Goal: Find contact information: Find contact information

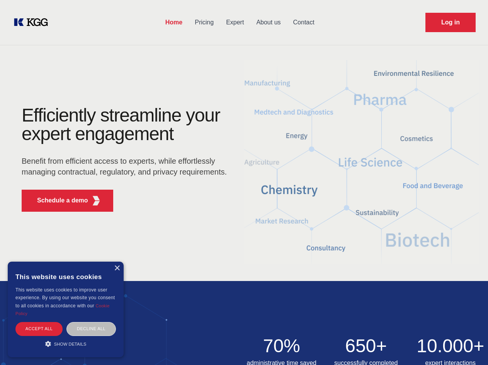
click at [244, 182] on div "Efficiently streamline your expert engagement Benefit from efficient access to …" at bounding box center [126, 162] width 235 height 112
click at [58, 200] on p "Schedule a demo" at bounding box center [62, 200] width 51 height 9
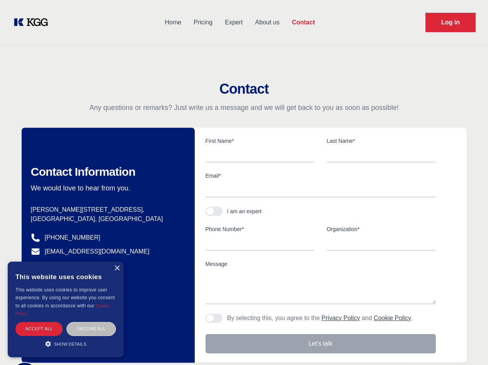
click at [117, 268] on div "× This website uses cookies This website uses cookies to improve user experienc…" at bounding box center [66, 308] width 116 height 95
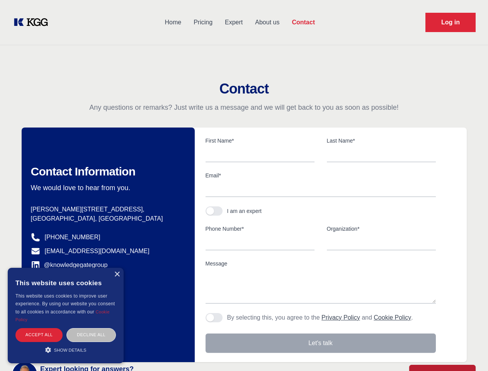
click at [39, 328] on div "Accept all" at bounding box center [38, 335] width 47 height 14
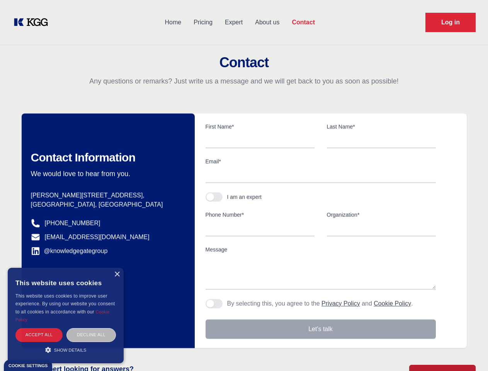
click at [91, 328] on div "Decline all" at bounding box center [90, 335] width 49 height 14
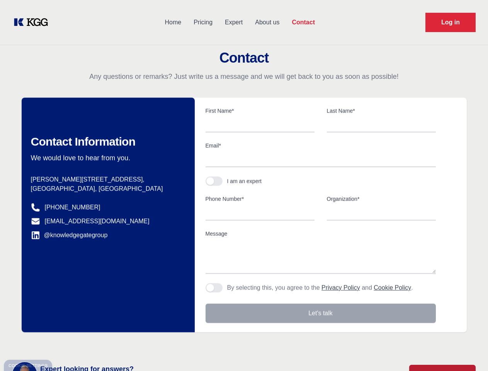
click at [66, 343] on main "Contact Any questions or remarks? Just write us a message and we will get back …" at bounding box center [244, 201] width 488 height 402
